Goal: Find specific page/section: Find specific page/section

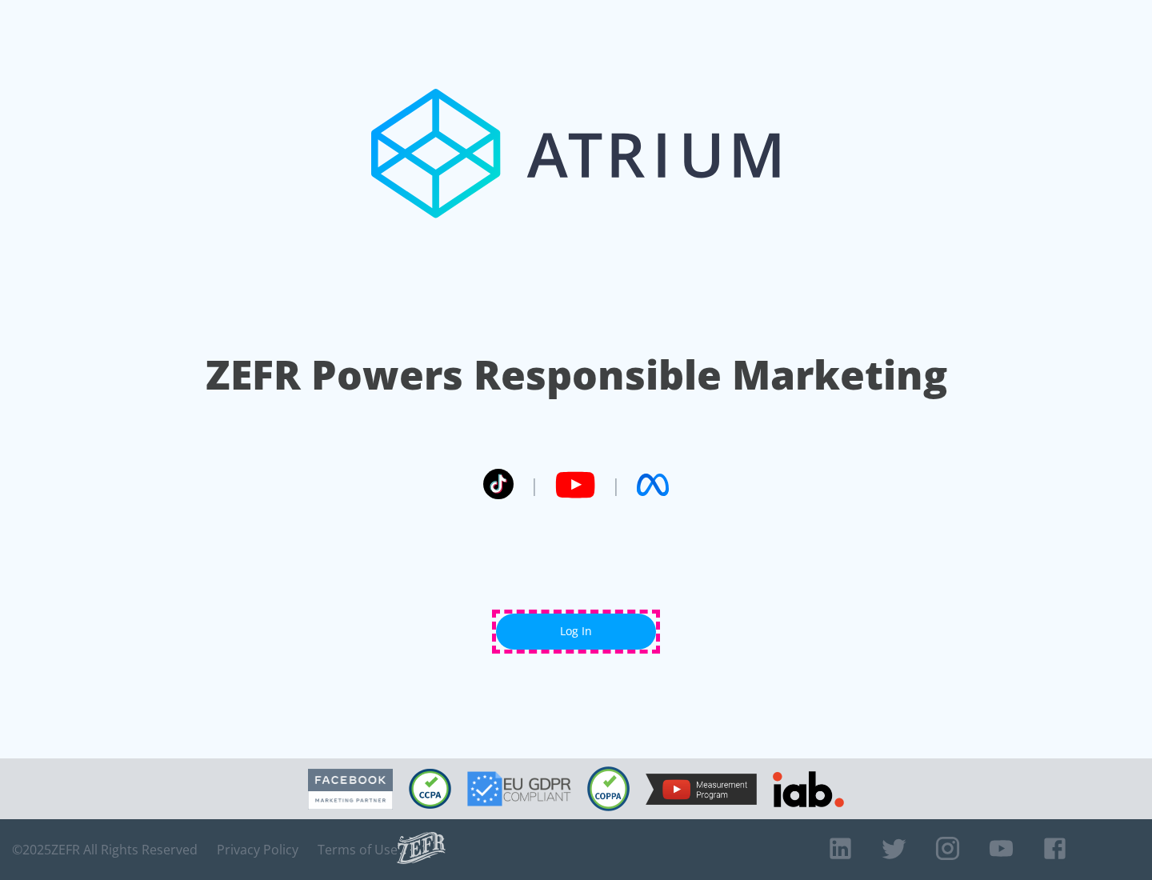
click at [576, 631] on link "Log In" at bounding box center [576, 632] width 160 height 36
